Goal: Navigation & Orientation: Find specific page/section

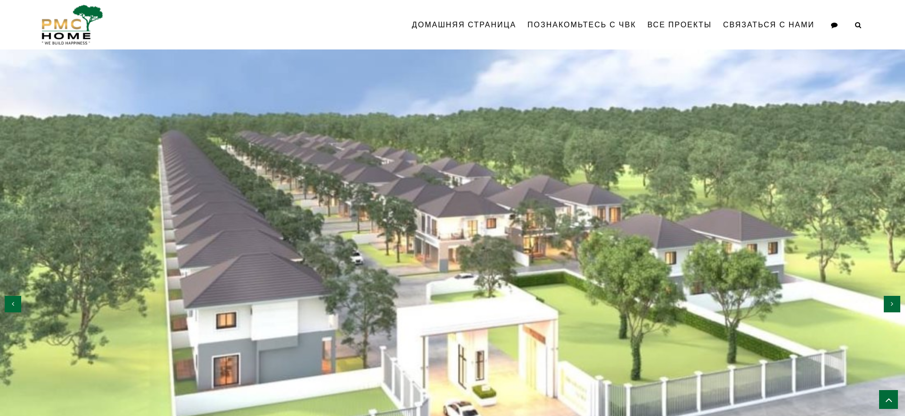
scroll to position [1144, 0]
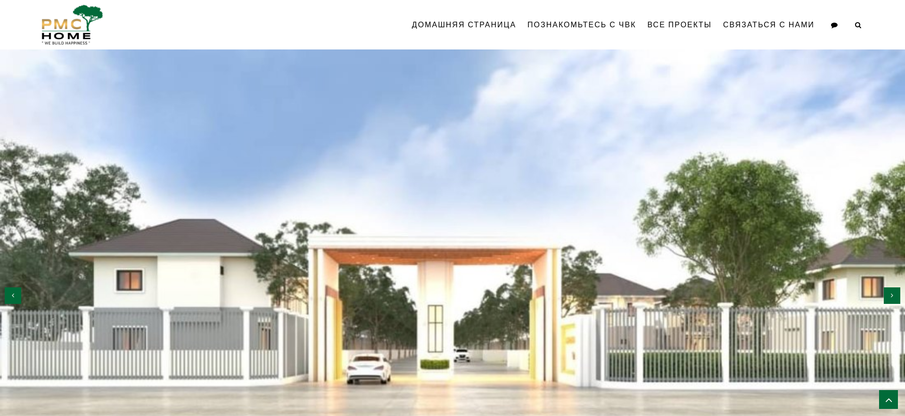
click at [18, 304] on button "button" at bounding box center [13, 296] width 16 height 16
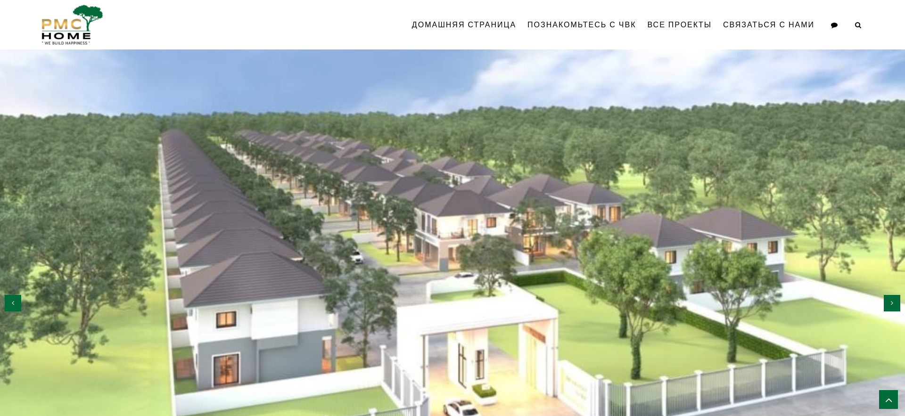
scroll to position [1099, 0]
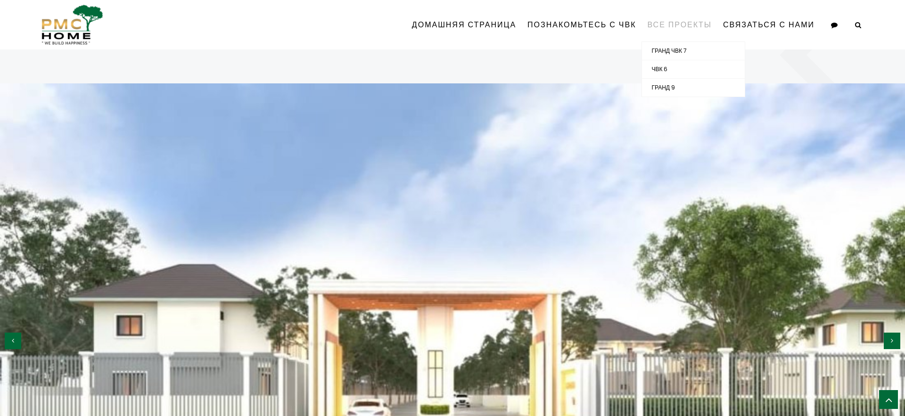
click at [672, 23] on font "Все проекты" at bounding box center [679, 24] width 65 height 11
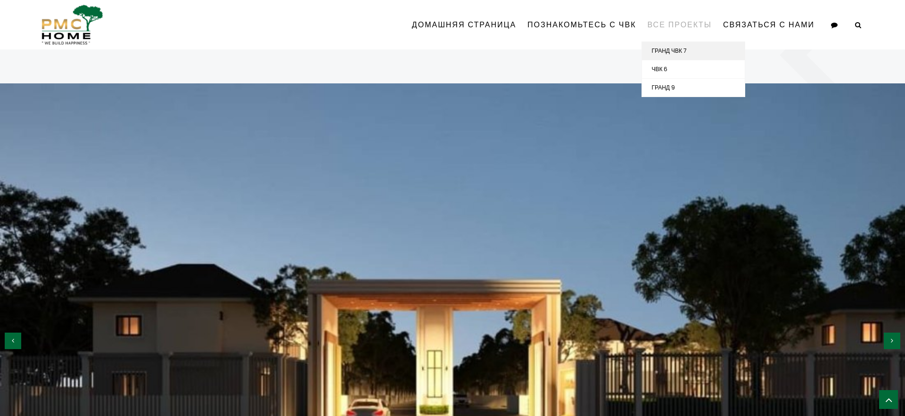
click at [670, 51] on font "ГРАНД ЧВК 7" at bounding box center [668, 51] width 35 height 8
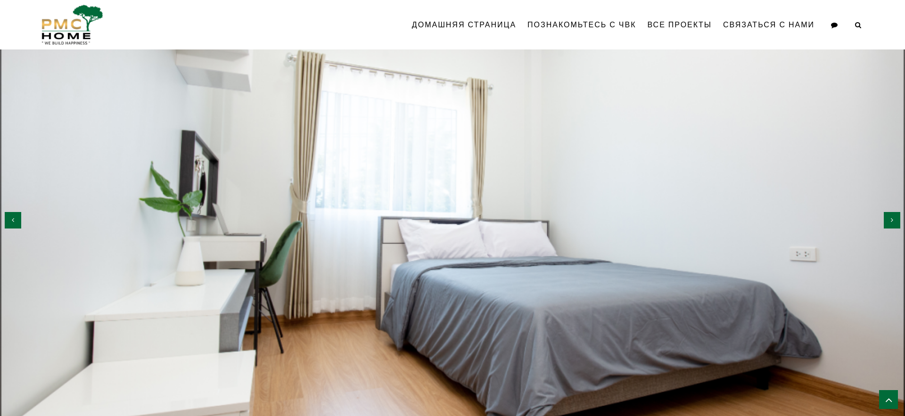
scroll to position [1283, 0]
click at [891, 216] on button "button" at bounding box center [892, 221] width 16 height 16
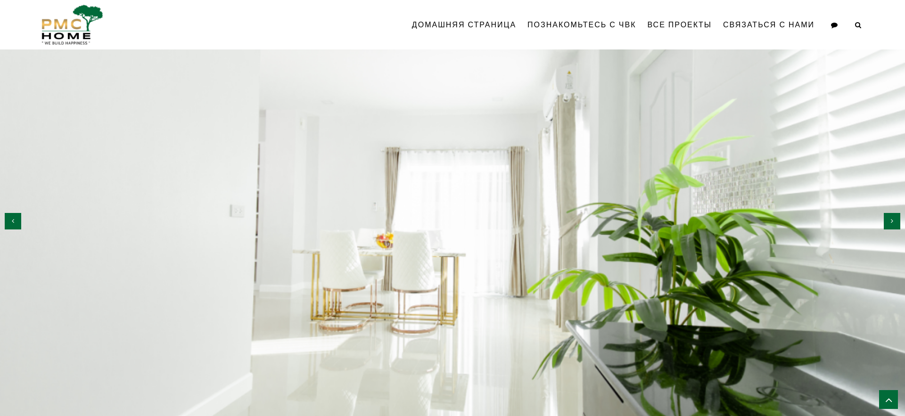
click at [891, 216] on button "button" at bounding box center [892, 221] width 16 height 16
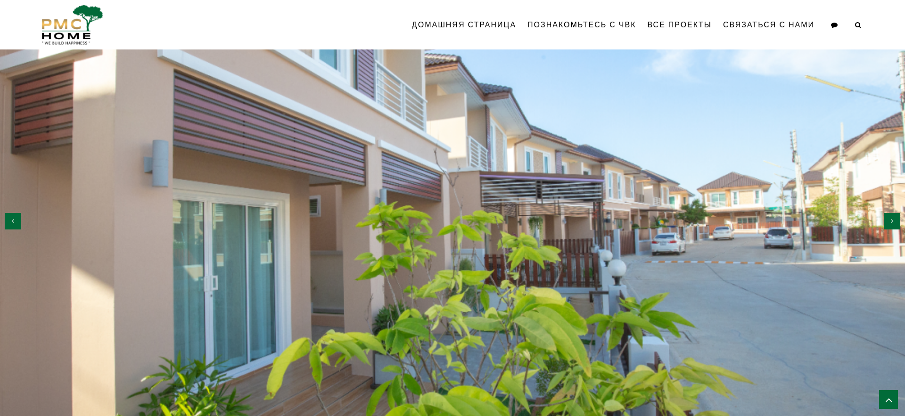
click at [891, 216] on button "button" at bounding box center [892, 221] width 16 height 16
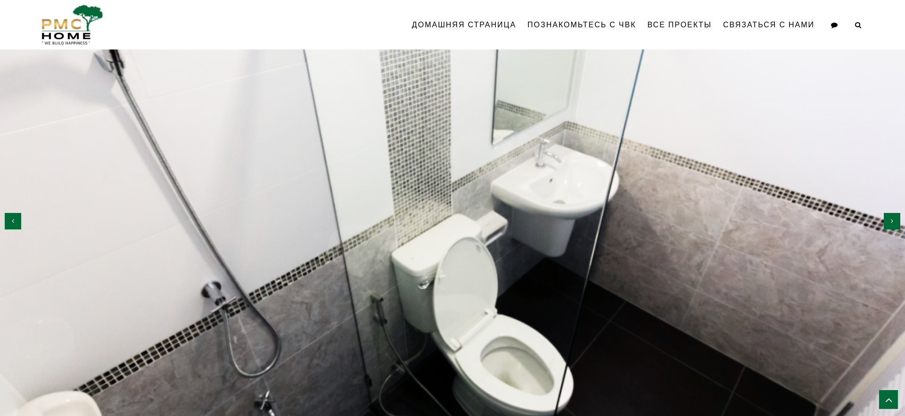
click at [891, 216] on button "button" at bounding box center [892, 221] width 16 height 16
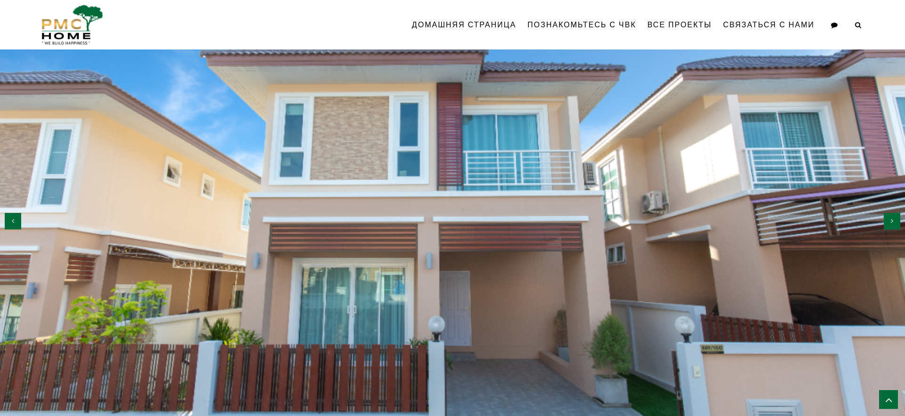
click at [891, 216] on button "button" at bounding box center [892, 221] width 16 height 16
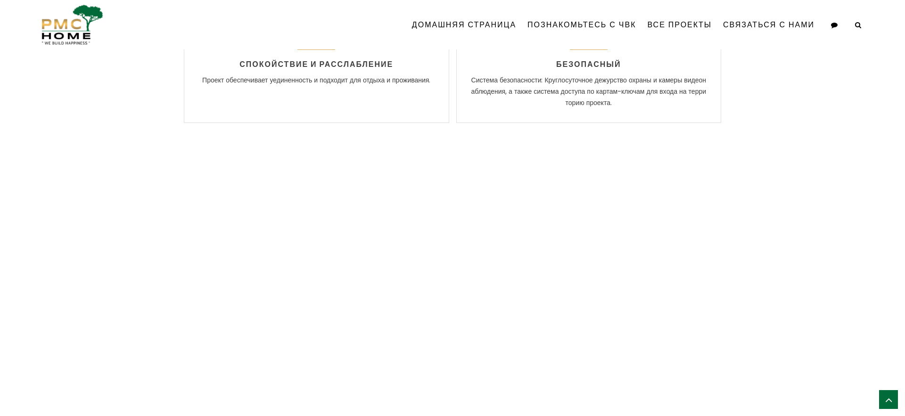
scroll to position [2037, 0]
